Goal: Task Accomplishment & Management: Manage account settings

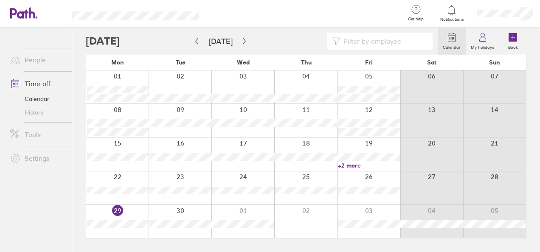
click at [33, 57] on link "People" at bounding box center [37, 59] width 68 height 17
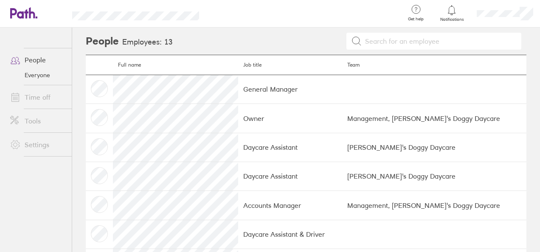
click at [98, 88] on td at bounding box center [99, 89] width 27 height 29
click at [36, 96] on link "Time off" at bounding box center [37, 97] width 68 height 17
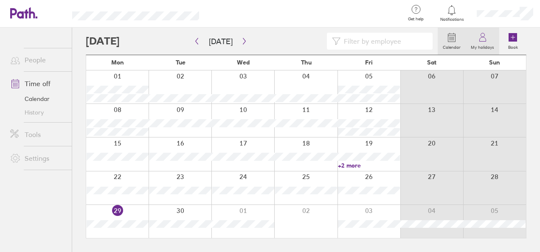
click at [483, 37] on icon at bounding box center [482, 37] width 10 height 10
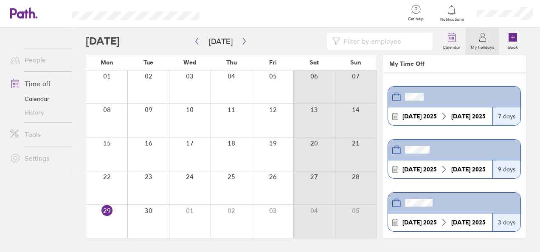
click at [394, 93] on icon at bounding box center [396, 97] width 10 height 10
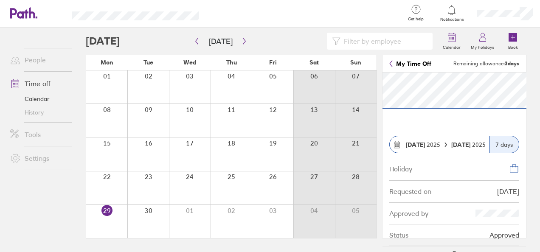
click at [503, 145] on div "7 days" at bounding box center [504, 144] width 30 height 17
click at [243, 43] on icon "button" at bounding box center [244, 41] width 6 height 7
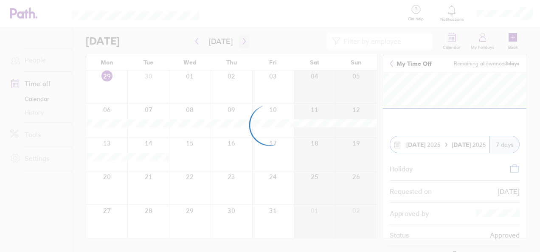
click at [243, 43] on div at bounding box center [270, 126] width 540 height 252
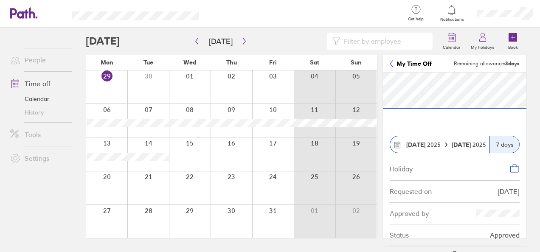
click at [450, 142] on div "[DATE]" at bounding box center [468, 144] width 41 height 7
click at [398, 145] on icon at bounding box center [397, 145] width 8 height 8
click at [454, 250] on icon at bounding box center [454, 257] width 14 height 14
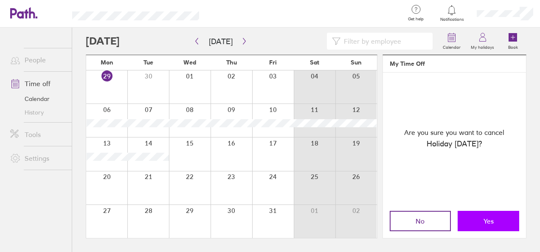
click at [500, 217] on button "Yes" at bounding box center [488, 221] width 62 height 20
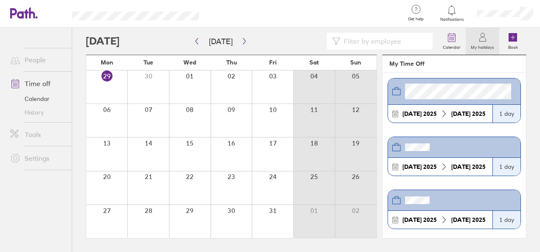
scroll to position [327, 0]
